Goal: Navigation & Orientation: Find specific page/section

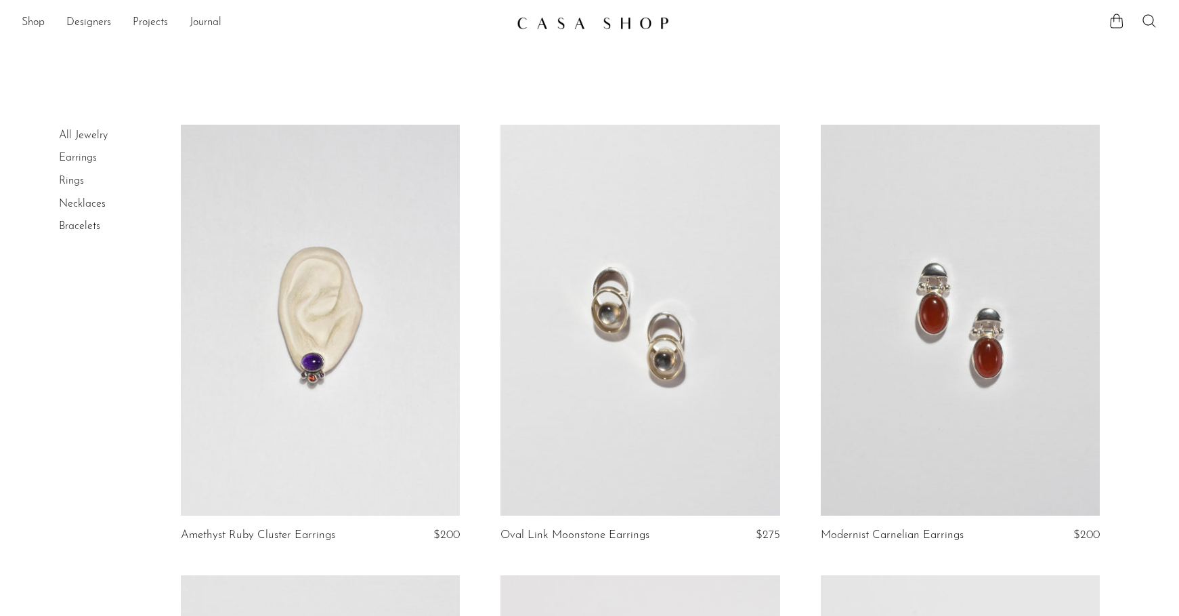
scroll to position [3746, 0]
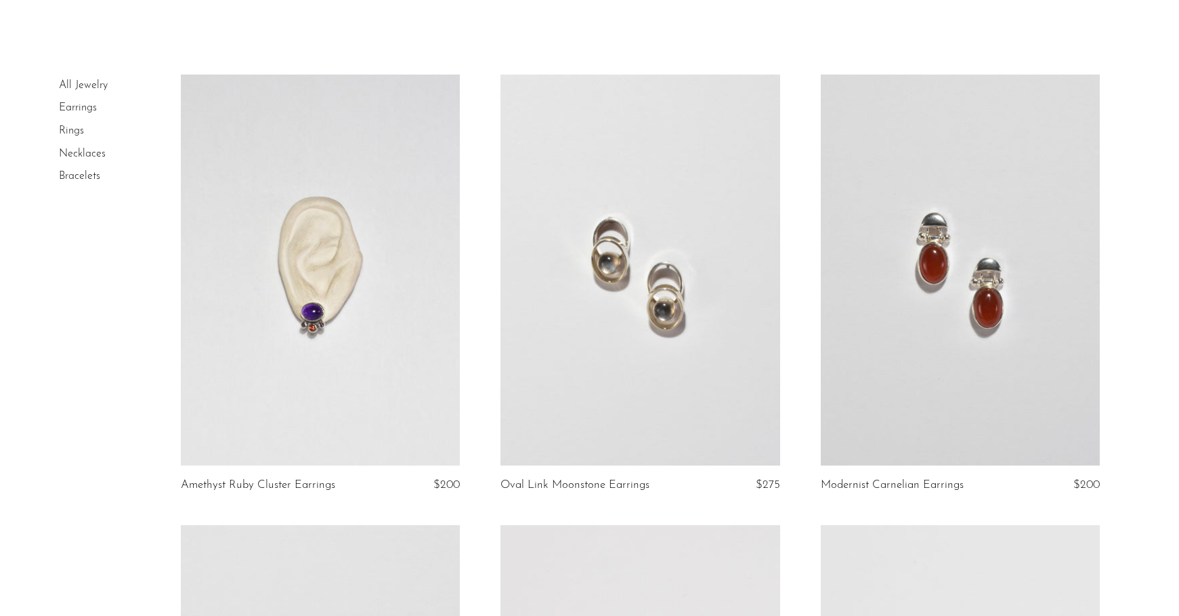
scroll to position [0, 0]
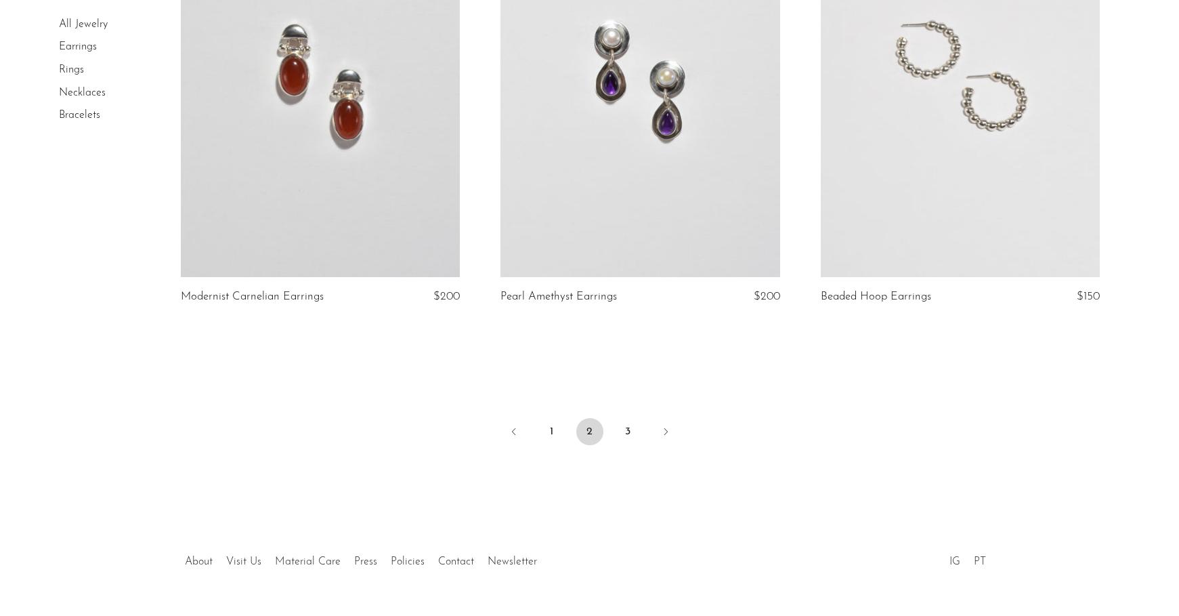
scroll to position [5249, 0]
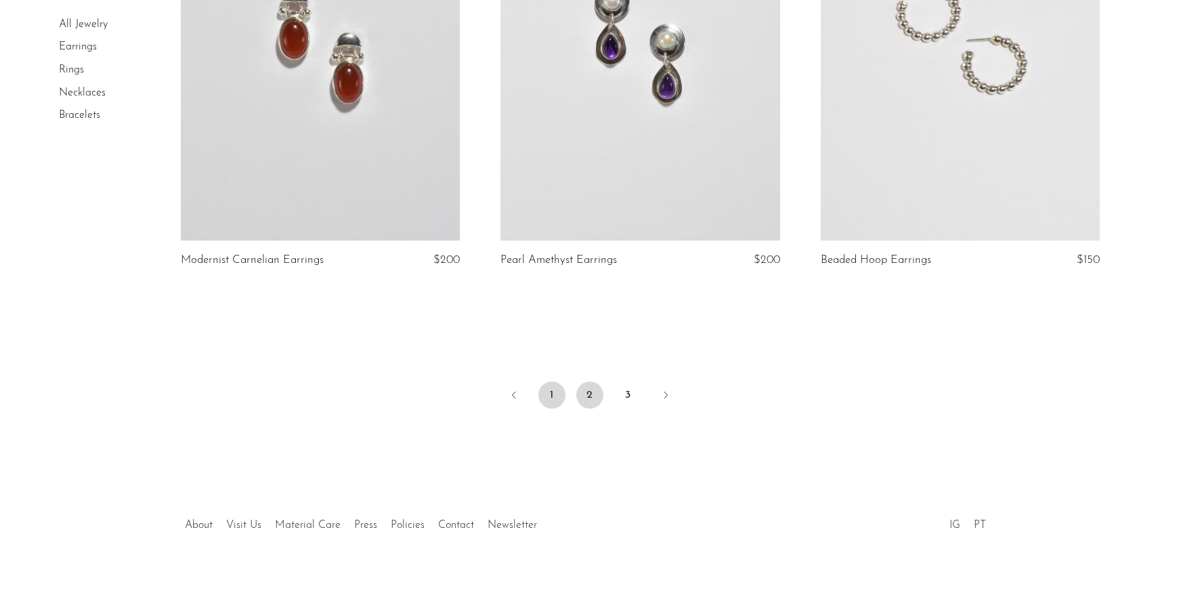
click at [555, 397] on link "1" at bounding box center [551, 394] width 27 height 27
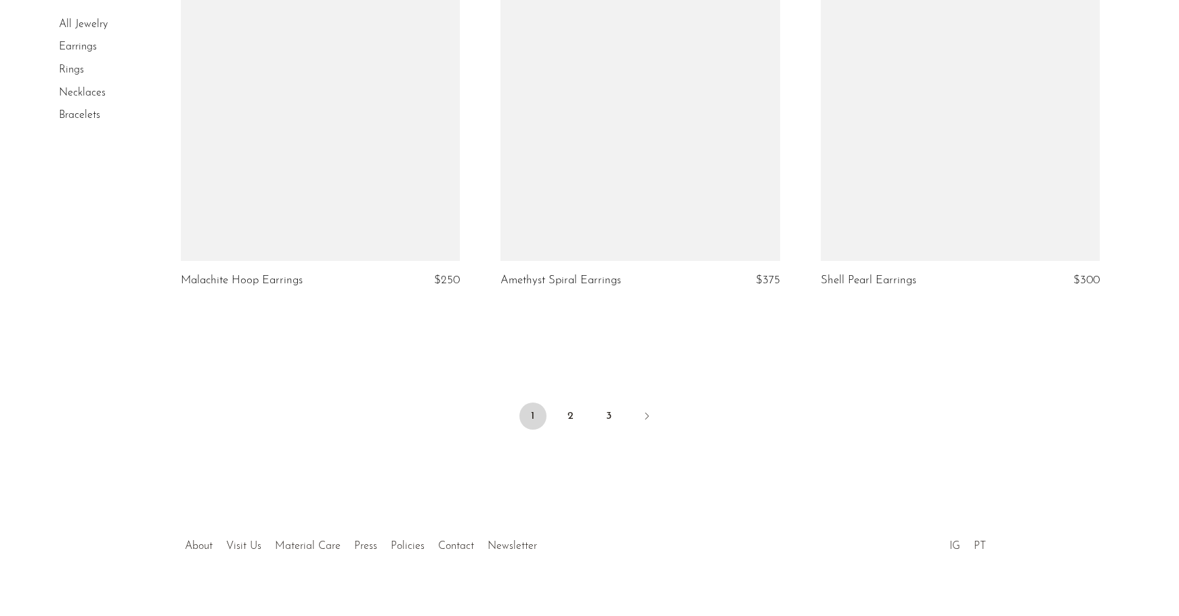
scroll to position [5234, 0]
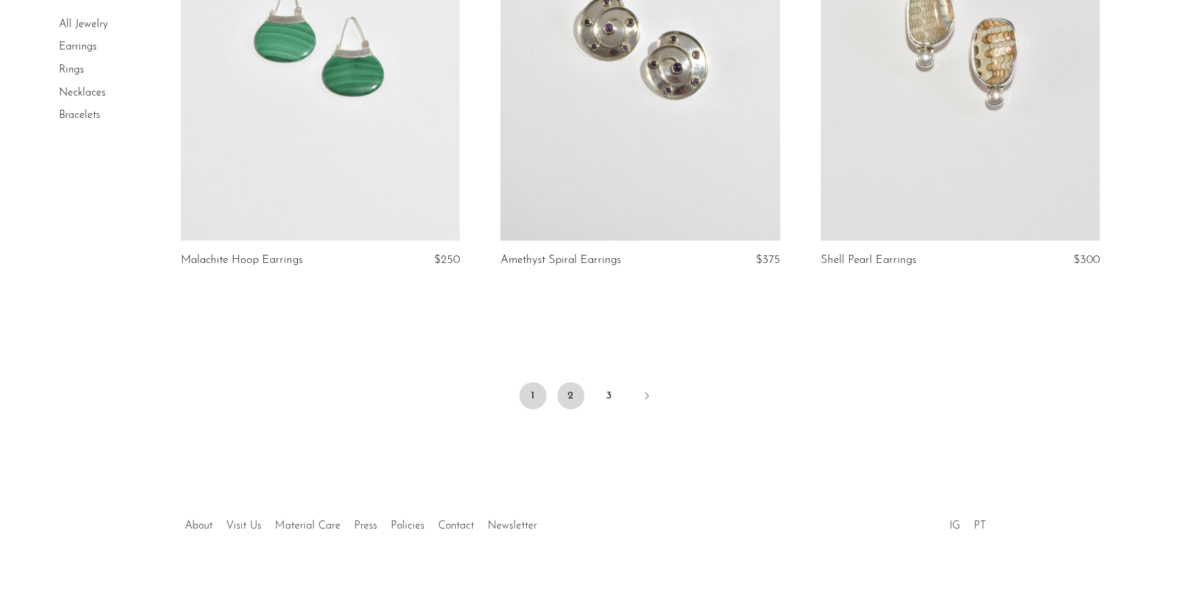
click at [566, 397] on link "2" at bounding box center [570, 395] width 27 height 27
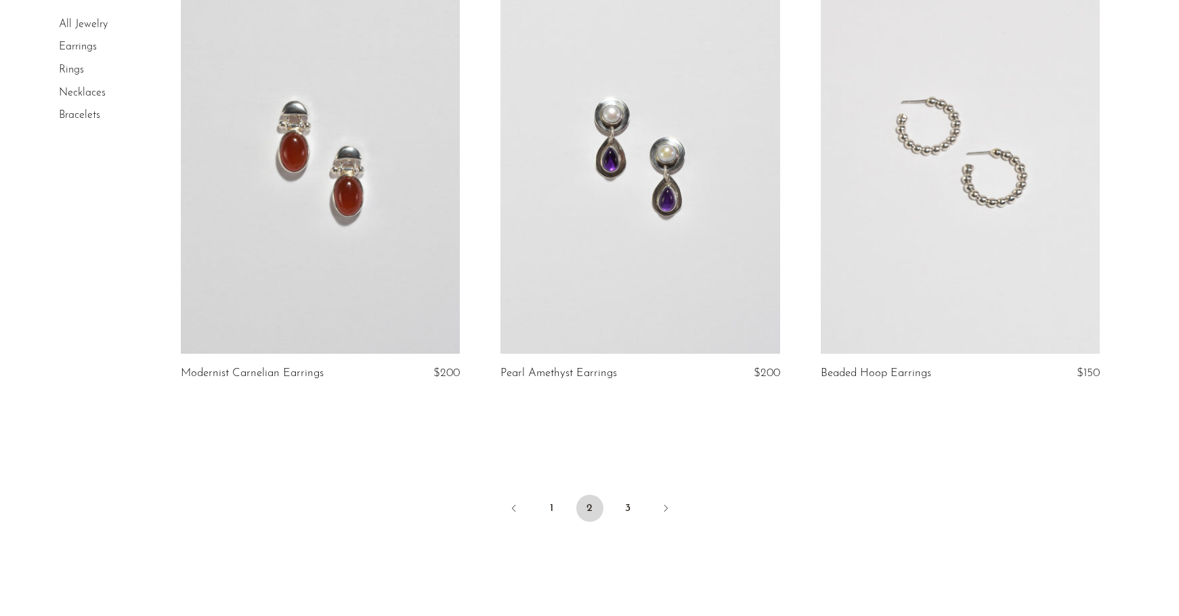
scroll to position [5249, 0]
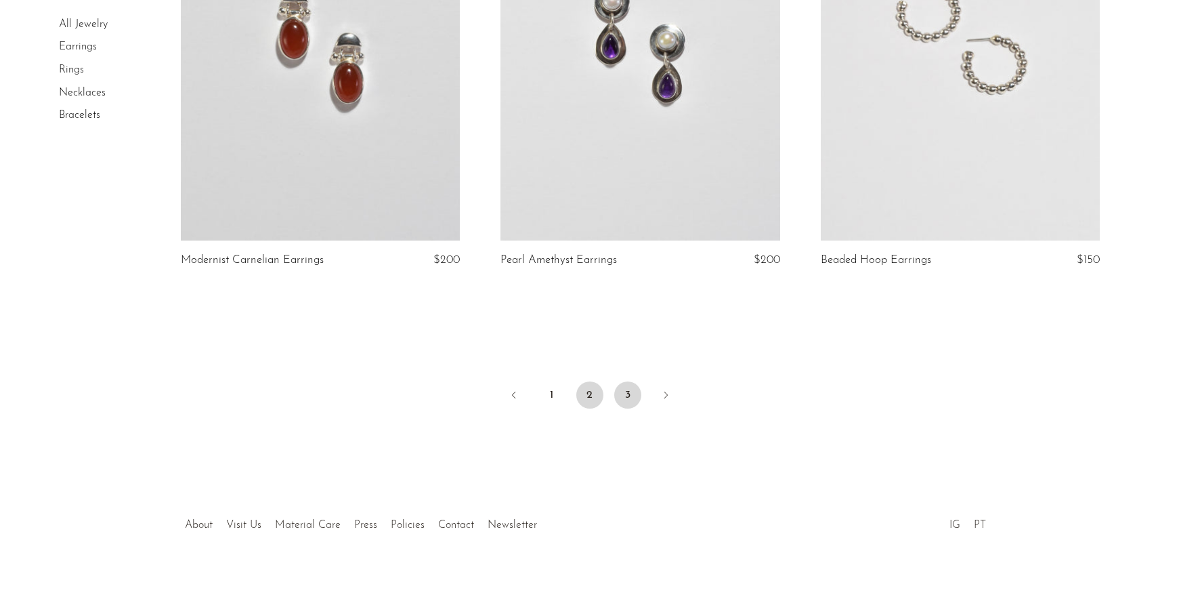
click at [630, 390] on link "3" at bounding box center [627, 394] width 27 height 27
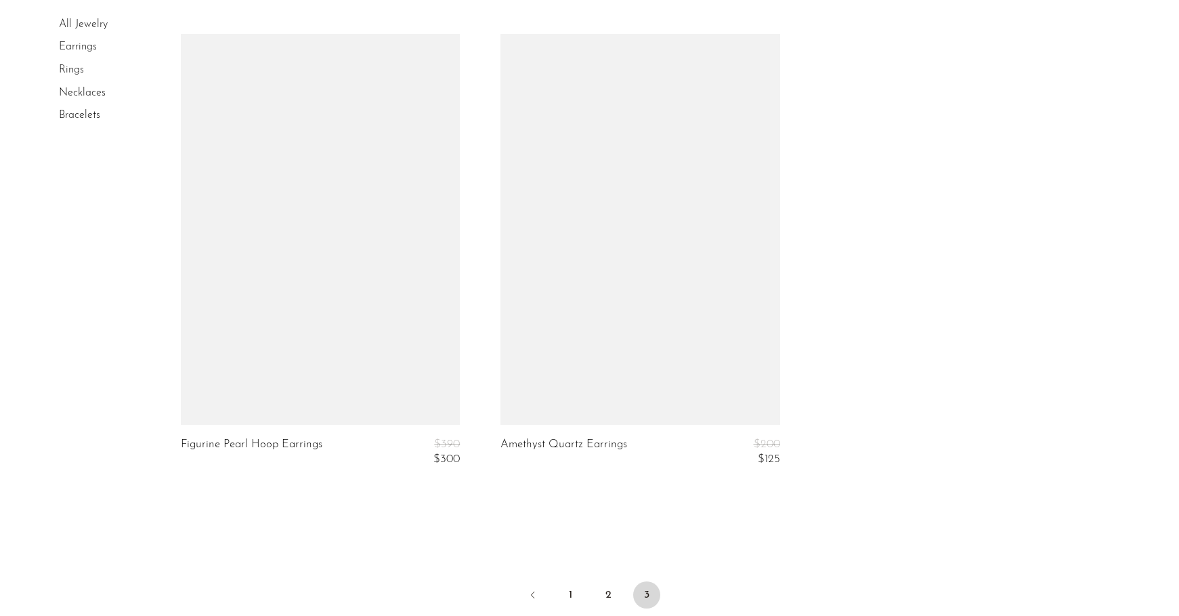
scroll to position [3071, 0]
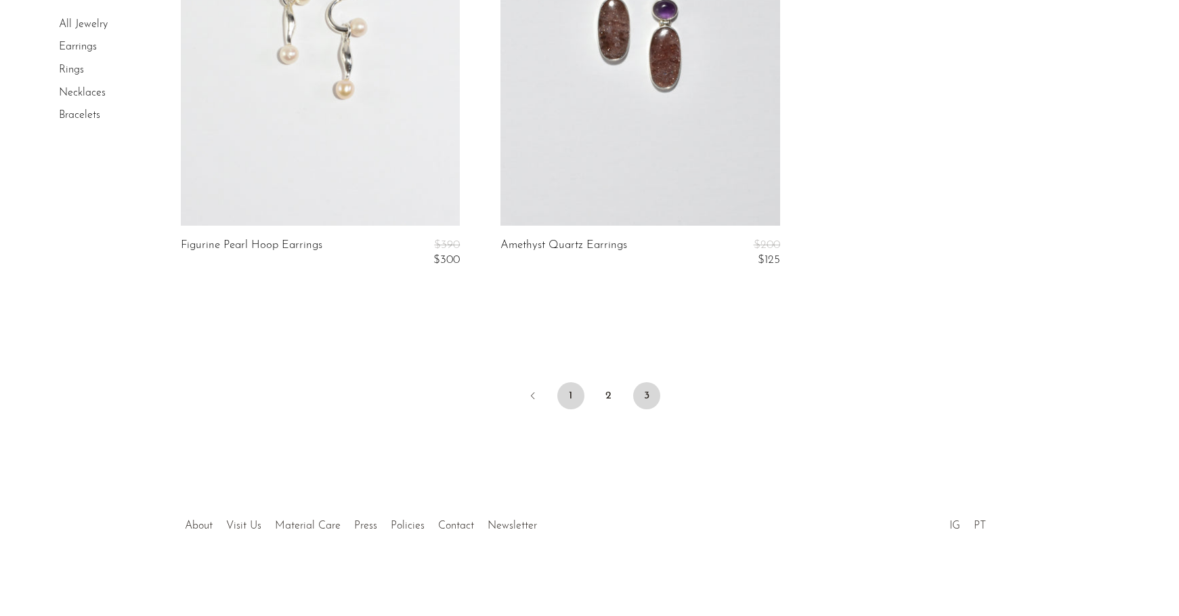
click at [568, 394] on link "1" at bounding box center [570, 395] width 27 height 27
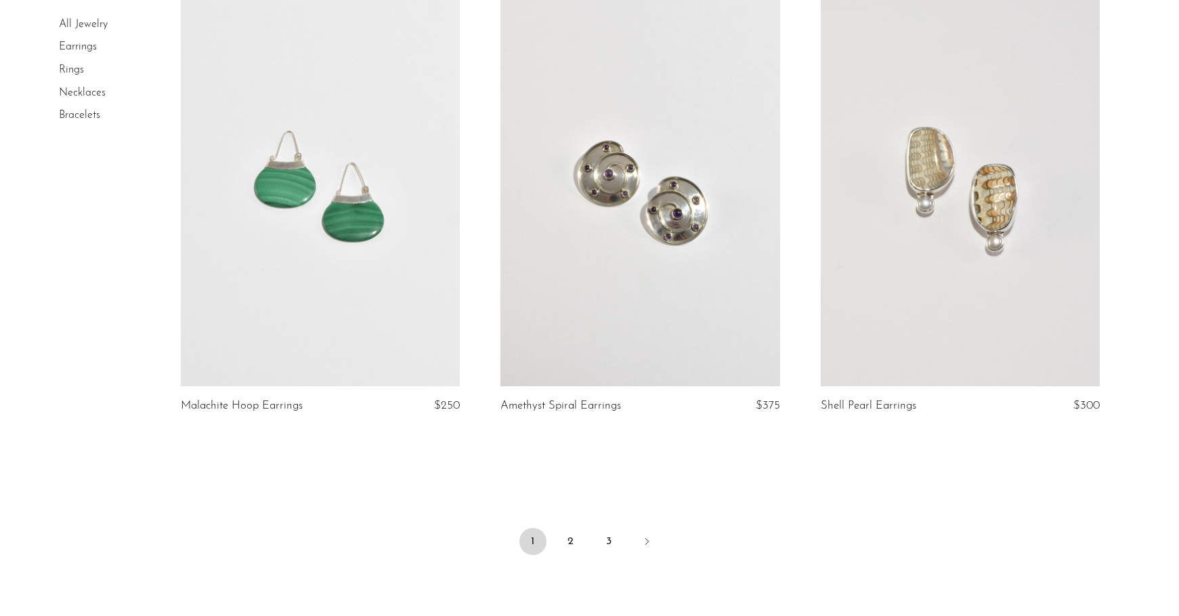
scroll to position [5087, 0]
click at [571, 537] on link "2" at bounding box center [570, 542] width 27 height 27
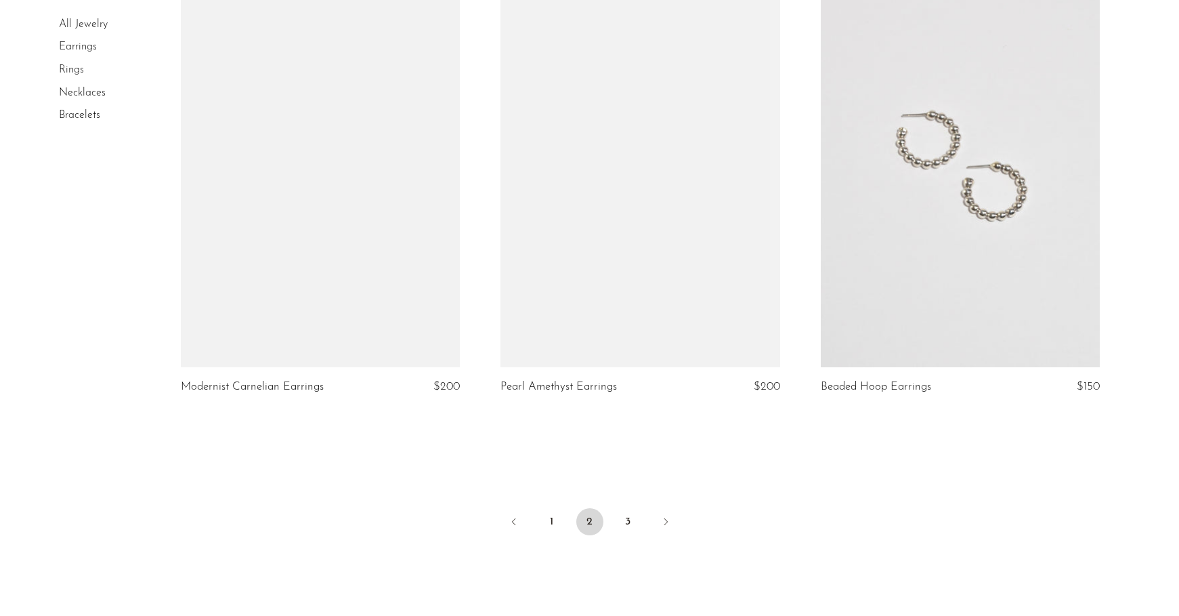
scroll to position [5182, 0]
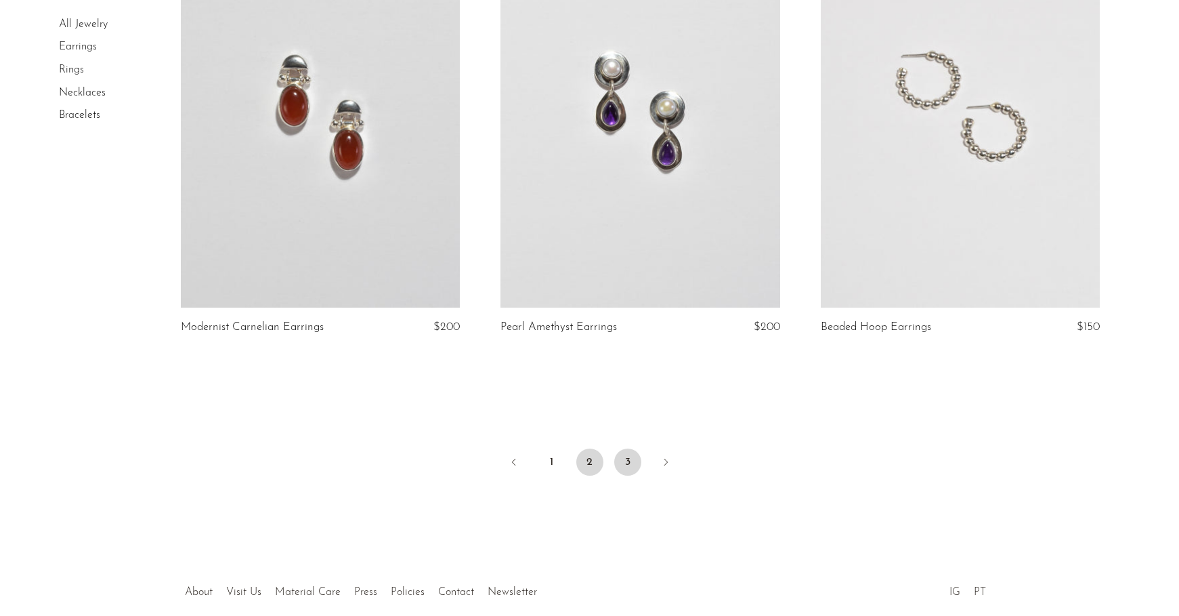
click at [636, 469] on link "3" at bounding box center [627, 461] width 27 height 27
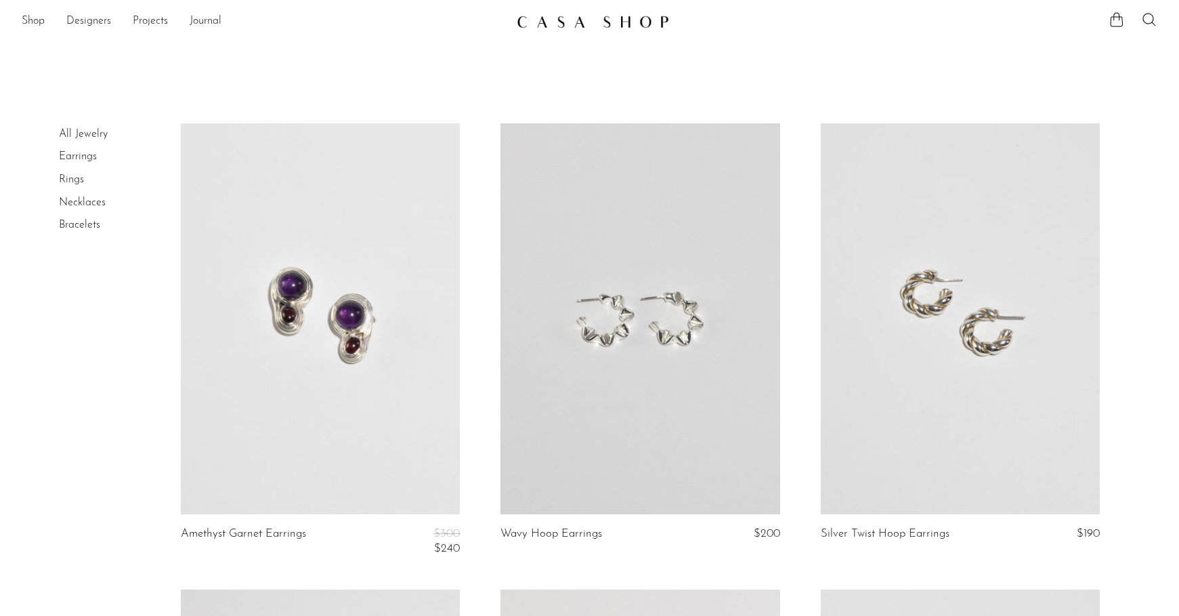
scroll to position [1, 0]
click at [70, 155] on link "Earrings" at bounding box center [78, 156] width 38 height 11
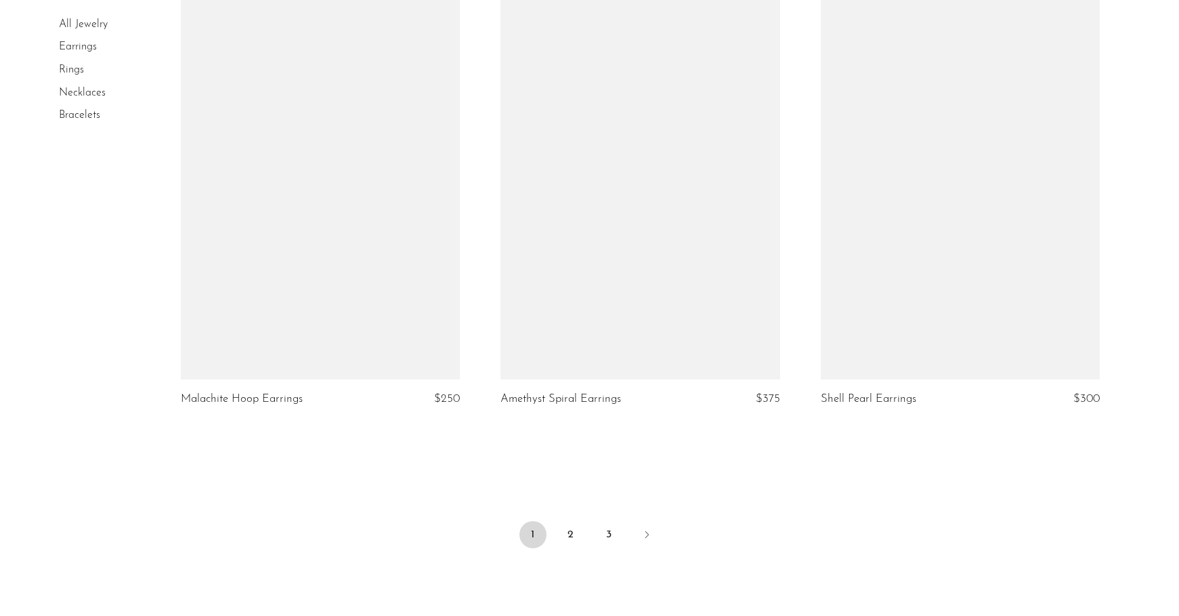
scroll to position [5234, 0]
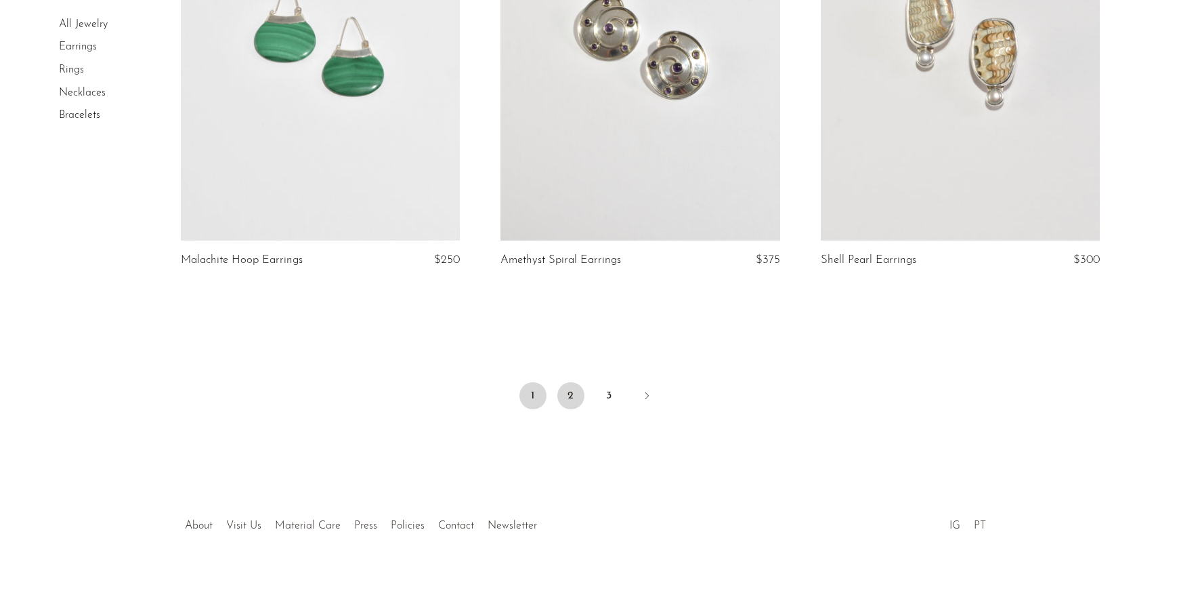
click at [577, 395] on link "2" at bounding box center [570, 395] width 27 height 27
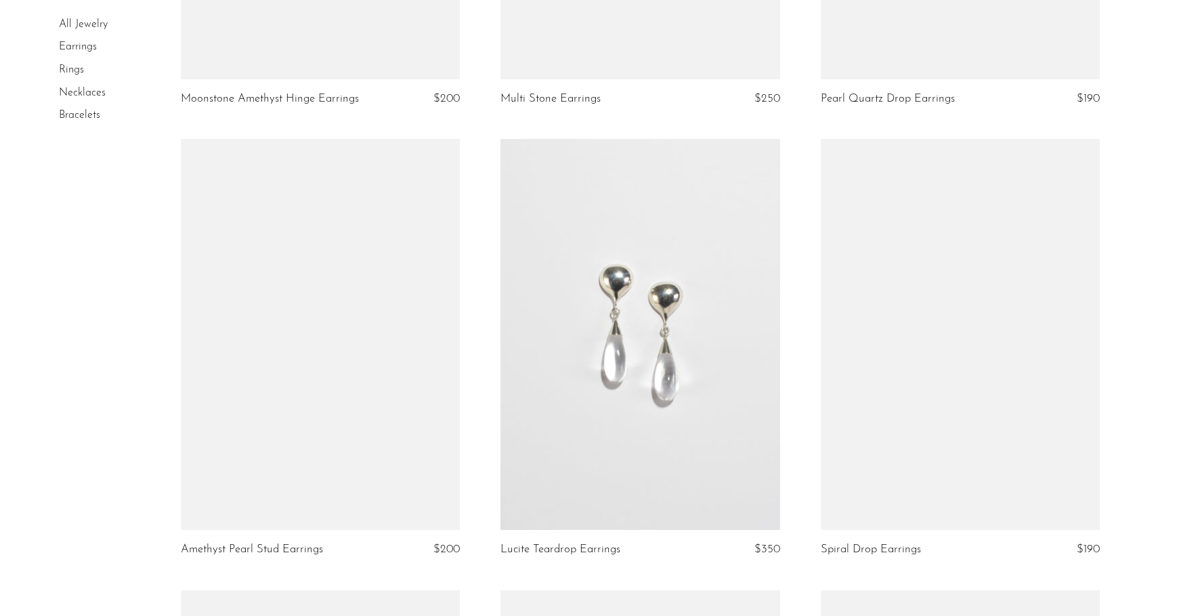
scroll to position [4132, 0]
